Goal: Task Accomplishment & Management: Use online tool/utility

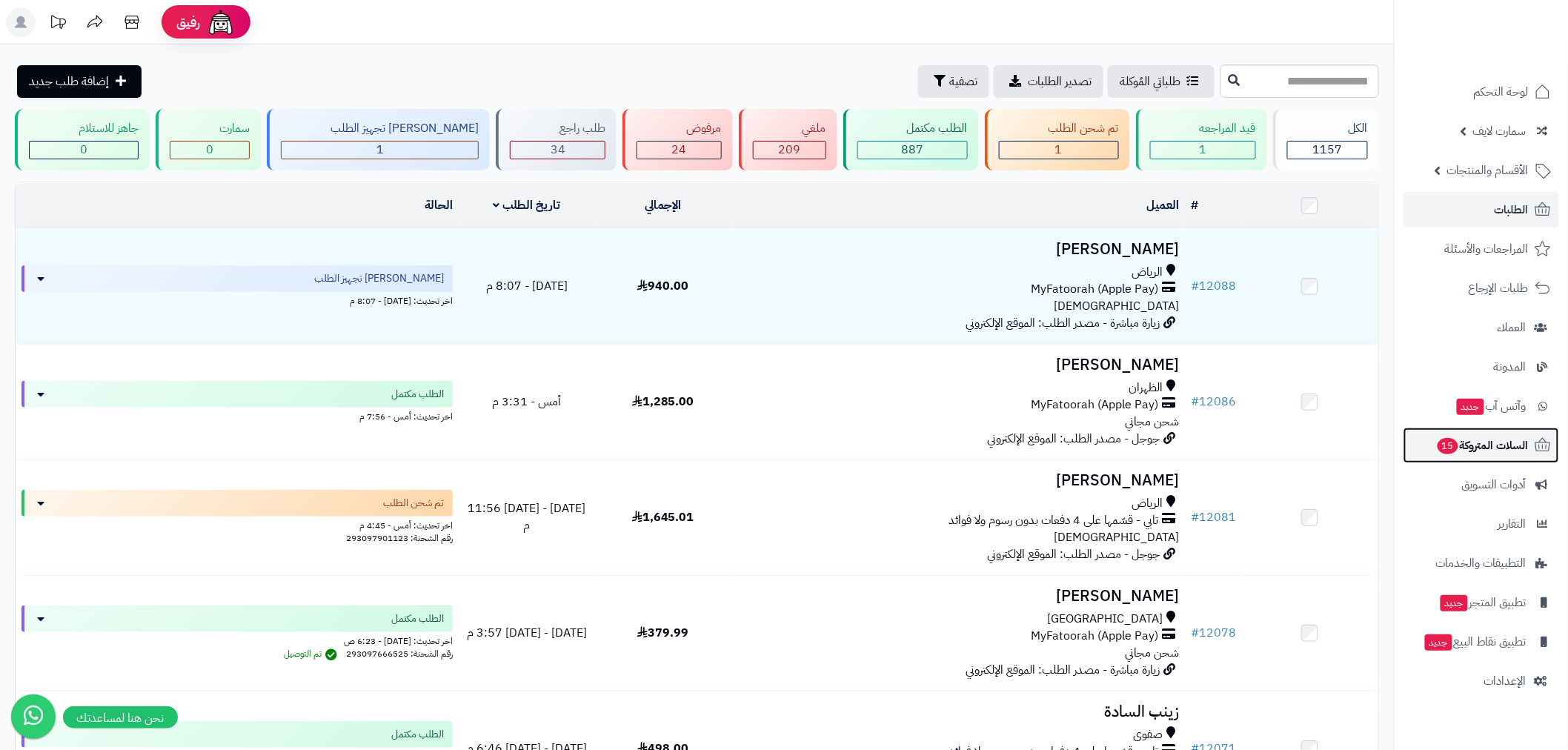
click at [1455, 447] on span "15" at bounding box center [1448, 446] width 21 height 17
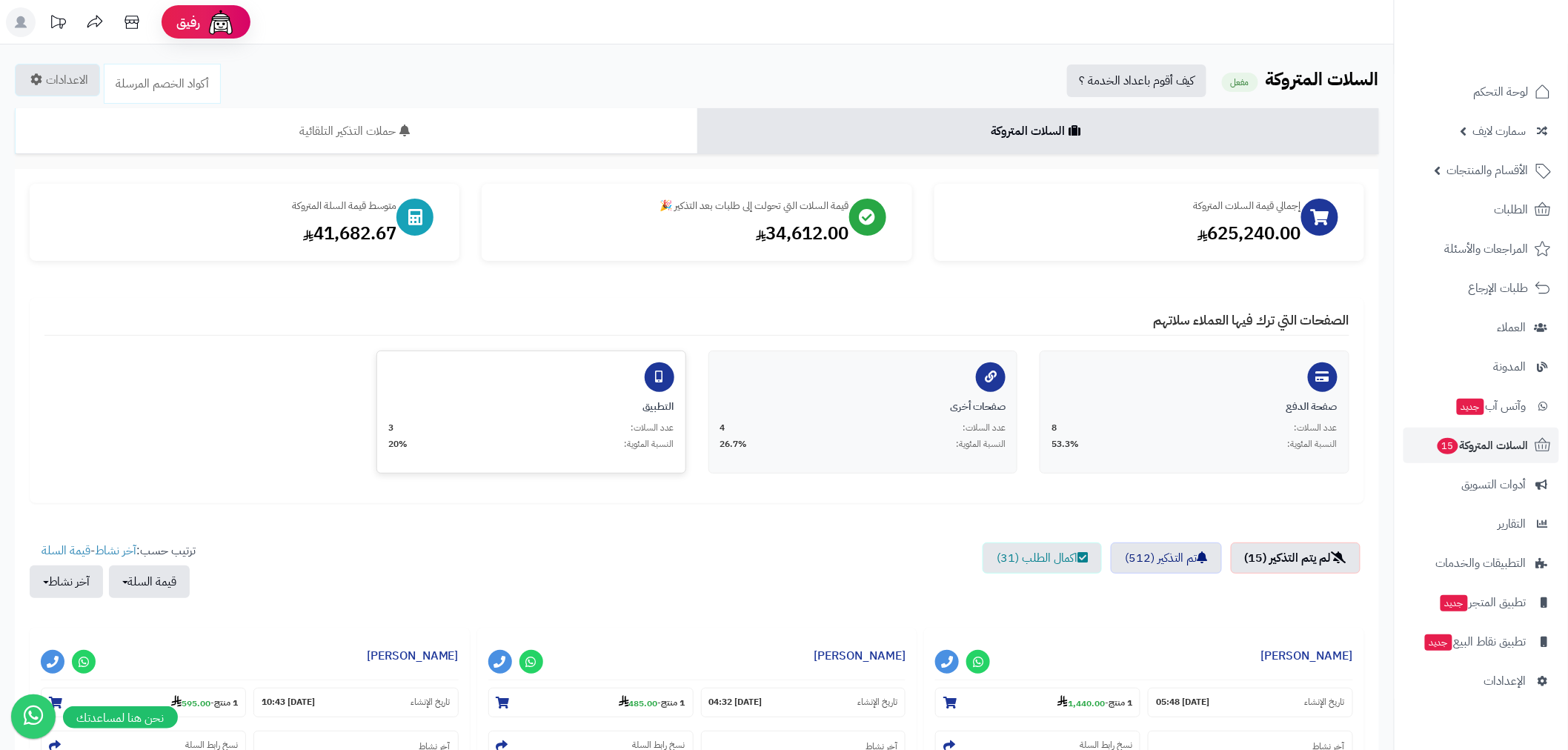
click at [632, 426] on span "عدد السلات:" at bounding box center [653, 428] width 43 height 13
click at [1193, 393] on div "صفحة الدفع عدد السلات: 8 النسبة المئوية: 53.3%" at bounding box center [1195, 411] width 310 height 123
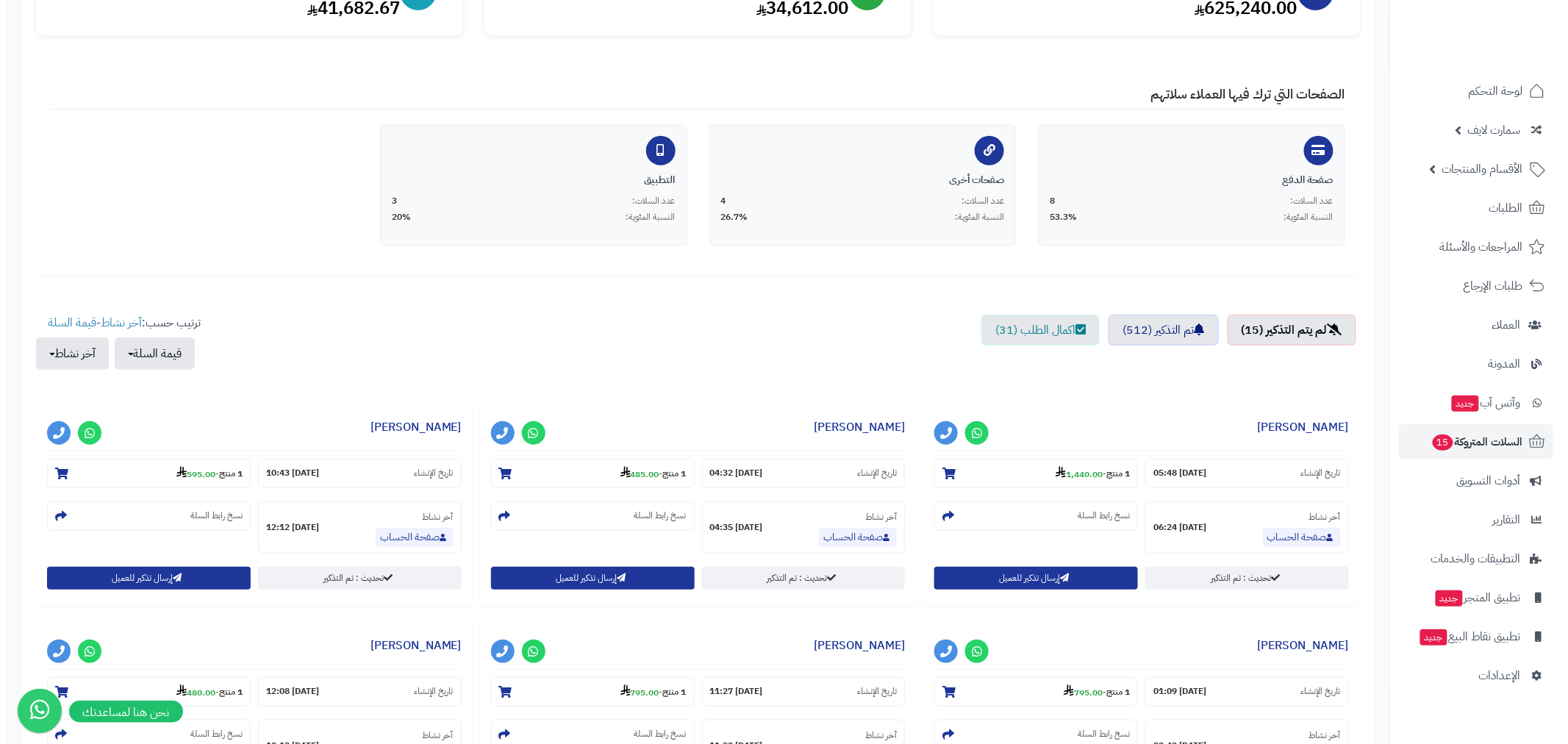
scroll to position [381, 0]
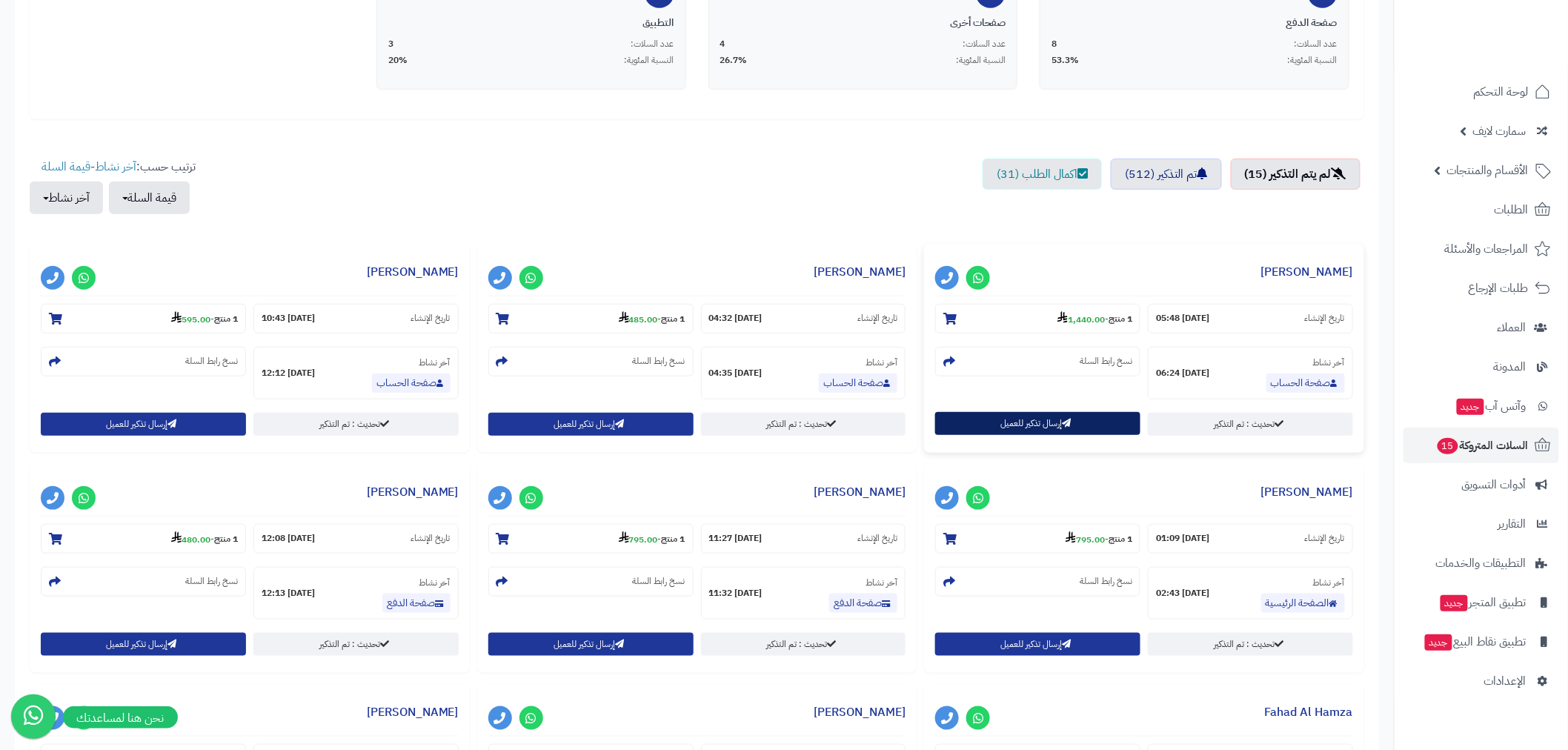
click at [1075, 430] on button "إرسال تذكير للعميل" at bounding box center [1037, 423] width 205 height 23
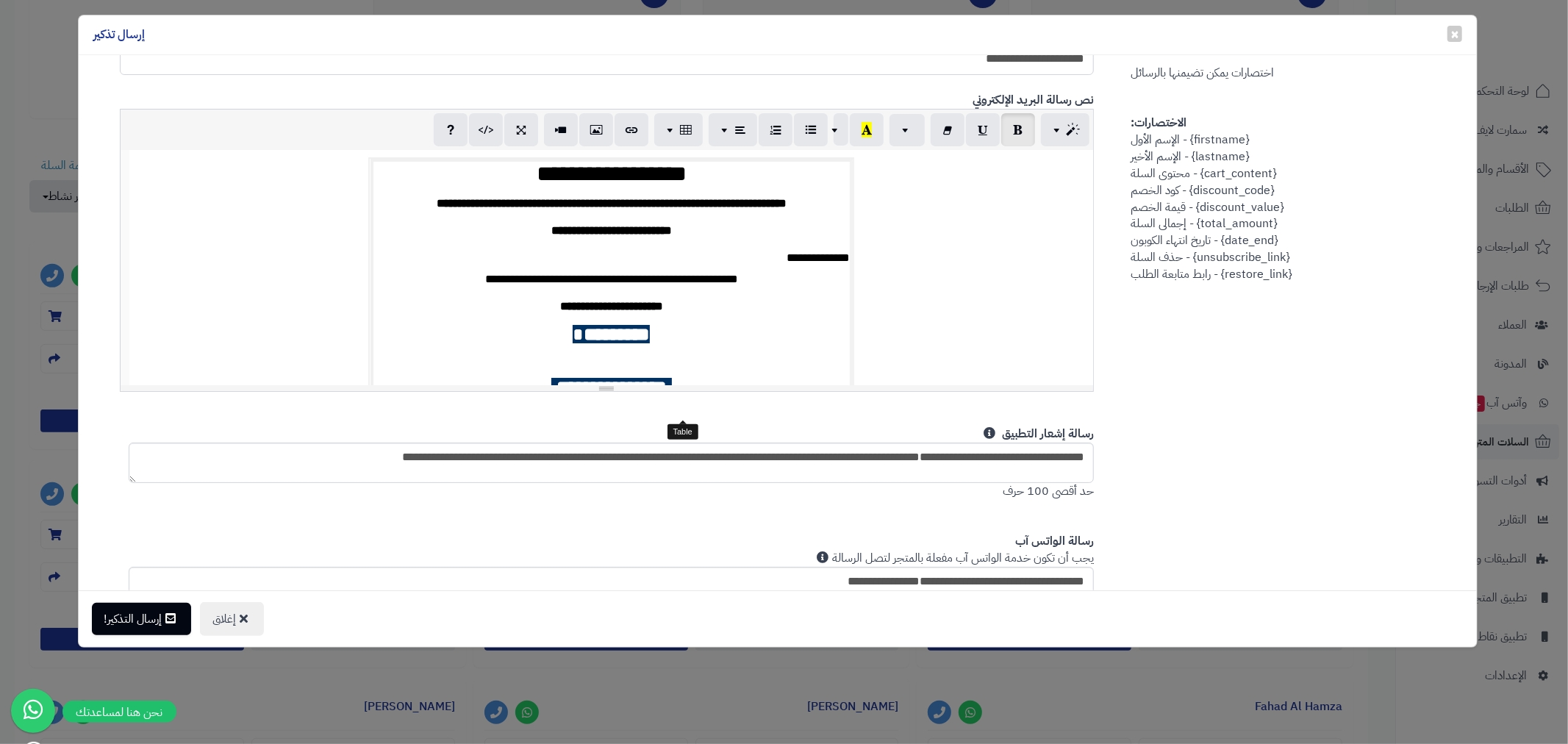
scroll to position [750, 0]
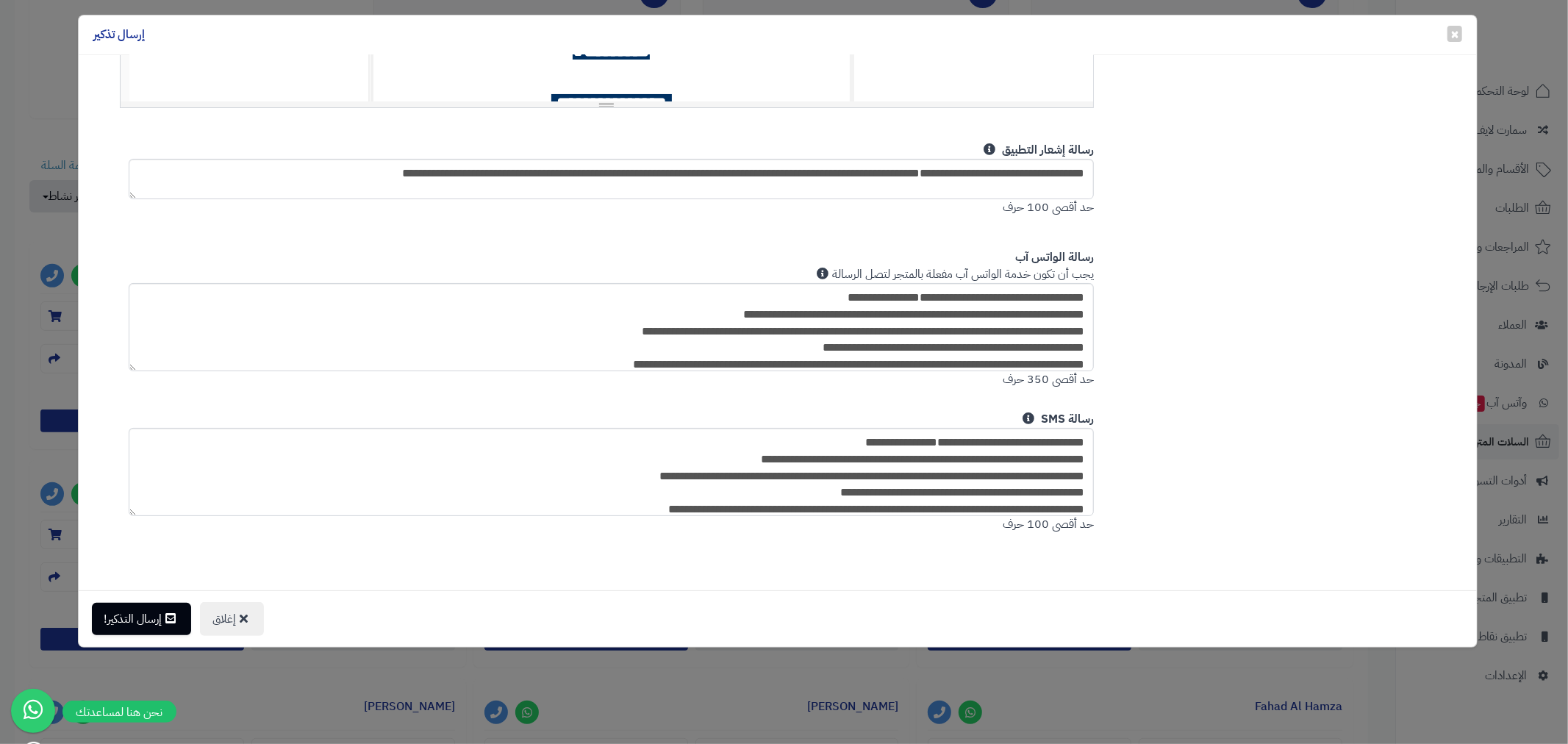
click at [28, 93] on div "× إغلاق إرسال تذكير To: kh7560937@gmail.com الاسم: خالد حسين رقم الجوال: +966 5…" at bounding box center [784, 372] width 1568 height 744
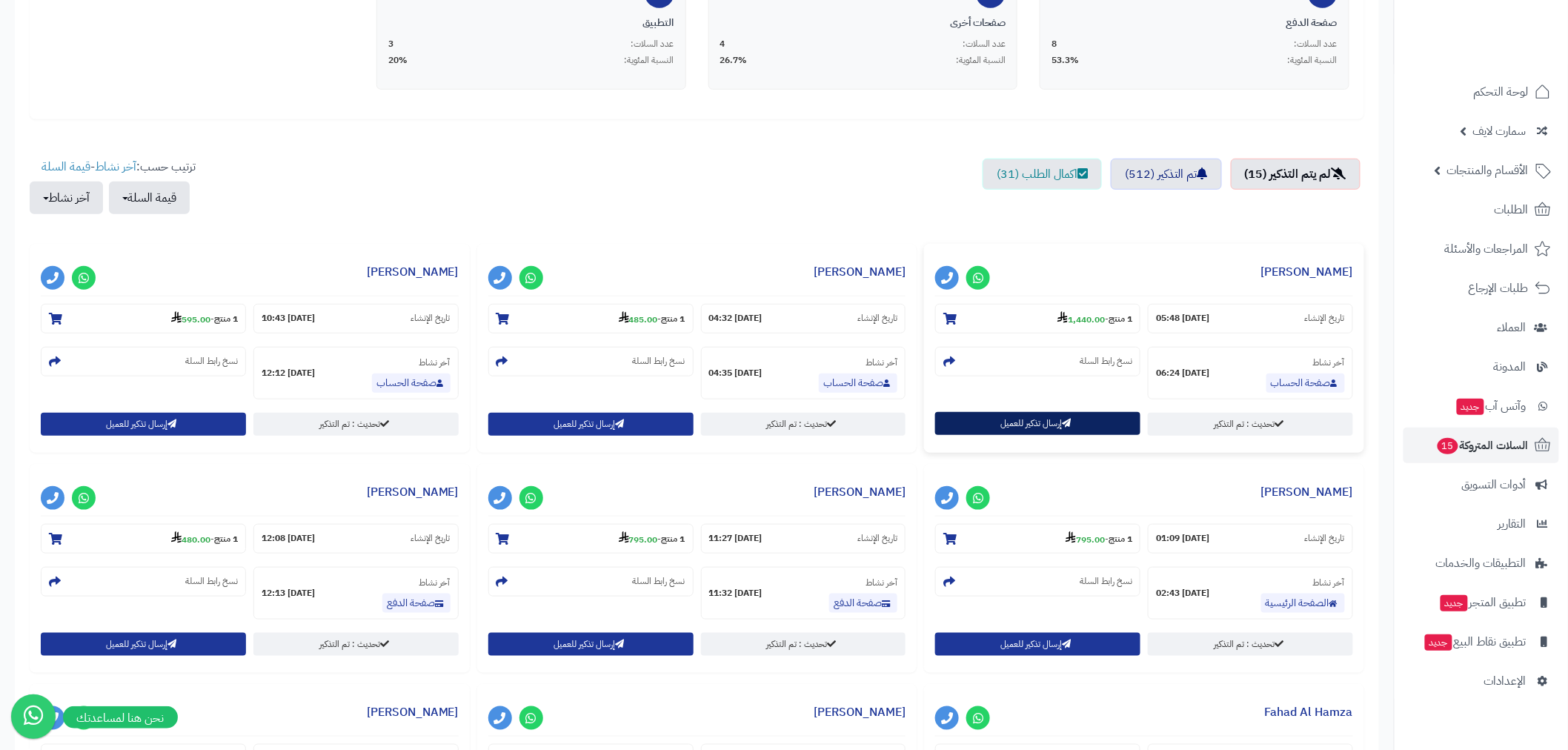
click at [999, 428] on button "إرسال تذكير للعميل" at bounding box center [1037, 423] width 205 height 23
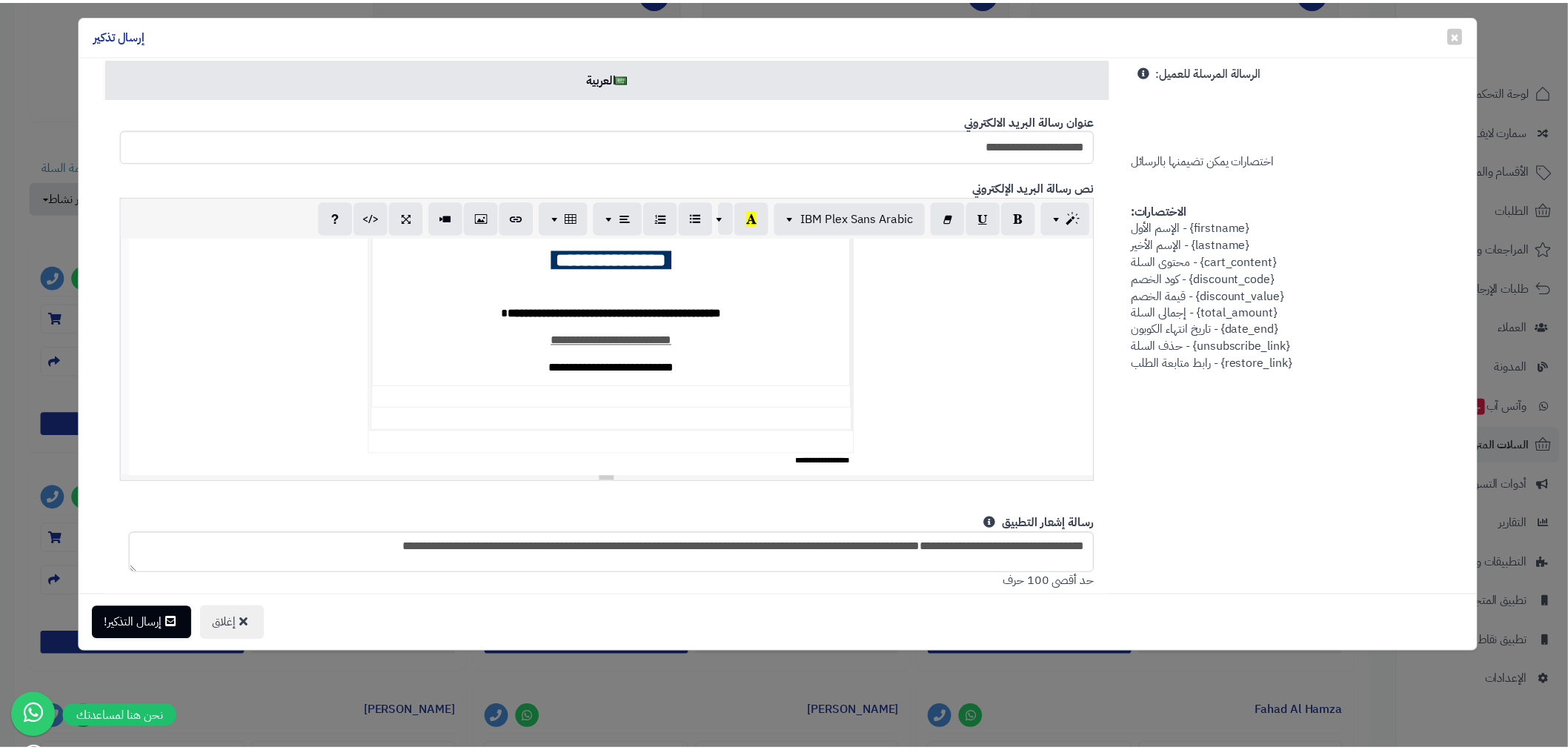
scroll to position [218, 0]
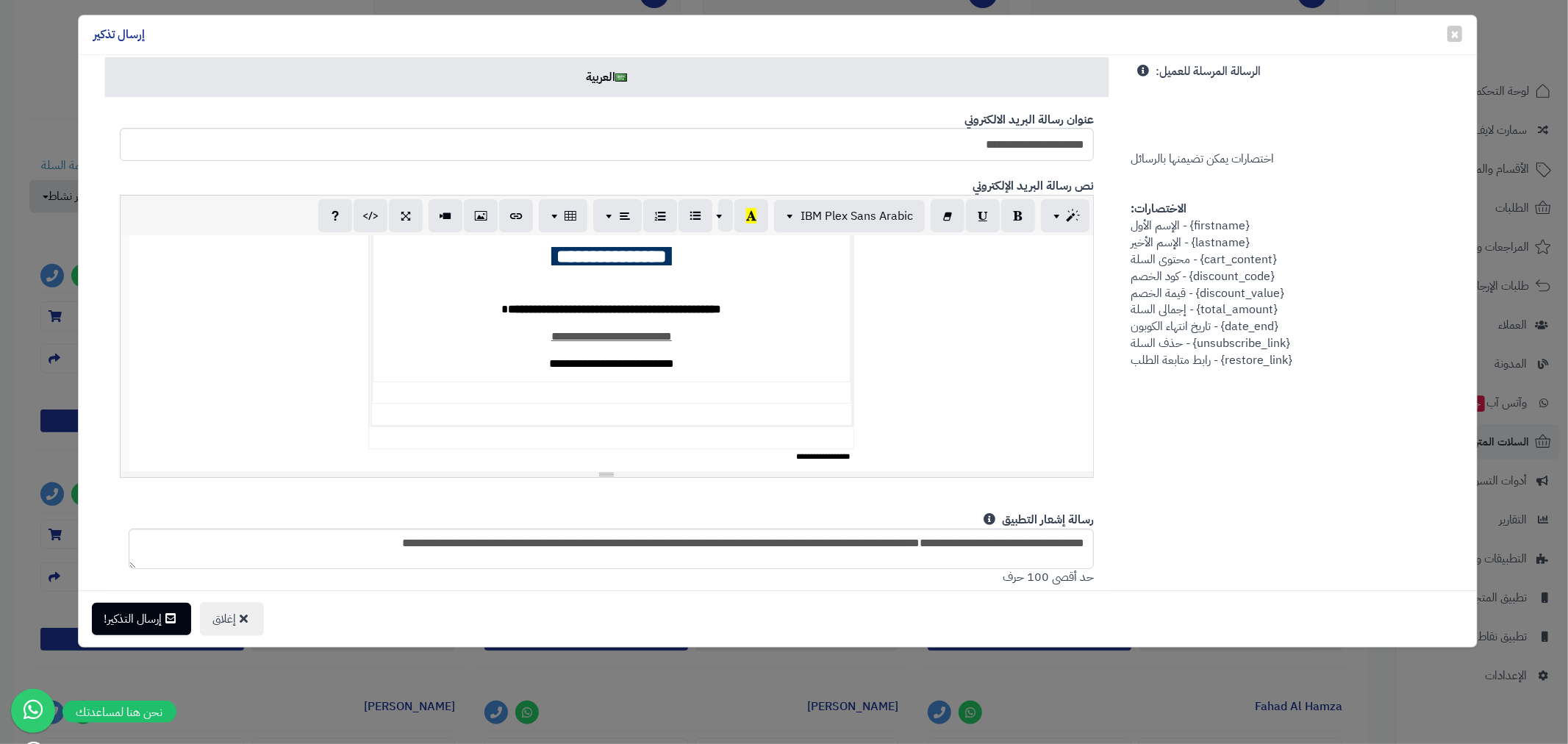
click at [38, 46] on div "× إغلاق إرسال تذكير To: kh7560937@gmail.com الاسم: خالد حسين رقم الجوال: +966 5…" at bounding box center [784, 372] width 1568 height 744
